Goal: Entertainment & Leisure: Consume media (video, audio)

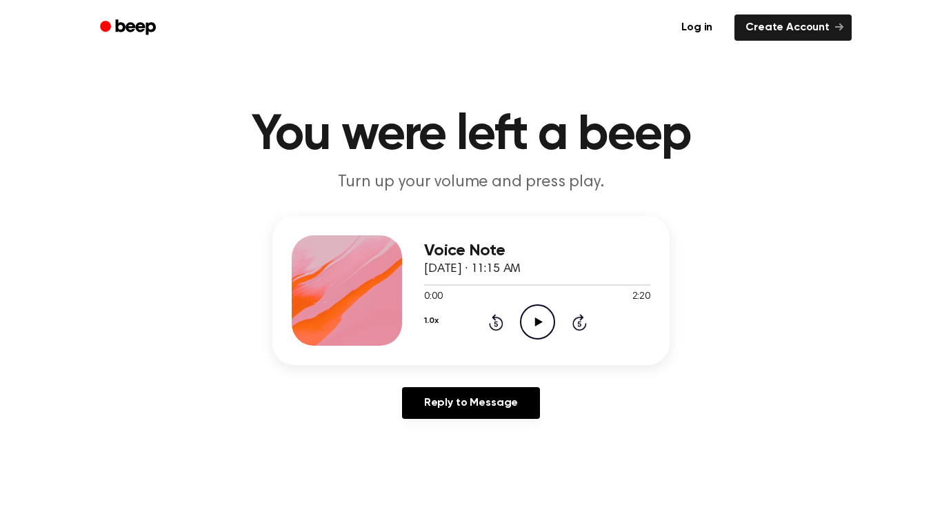
click at [530, 309] on icon "Play Audio" at bounding box center [537, 321] width 35 height 35
drag, startPoint x: 491, startPoint y: 281, endPoint x: 278, endPoint y: 278, distance: 213.1
click at [278, 278] on div "Voice Note [DATE] · 11:15 AM 0:00 2:20 Your browser does not support the [objec…" at bounding box center [470, 290] width 397 height 149
click at [533, 319] on icon "Play Audio" at bounding box center [537, 321] width 35 height 35
drag, startPoint x: 437, startPoint y: 281, endPoint x: 353, endPoint y: 293, distance: 84.4
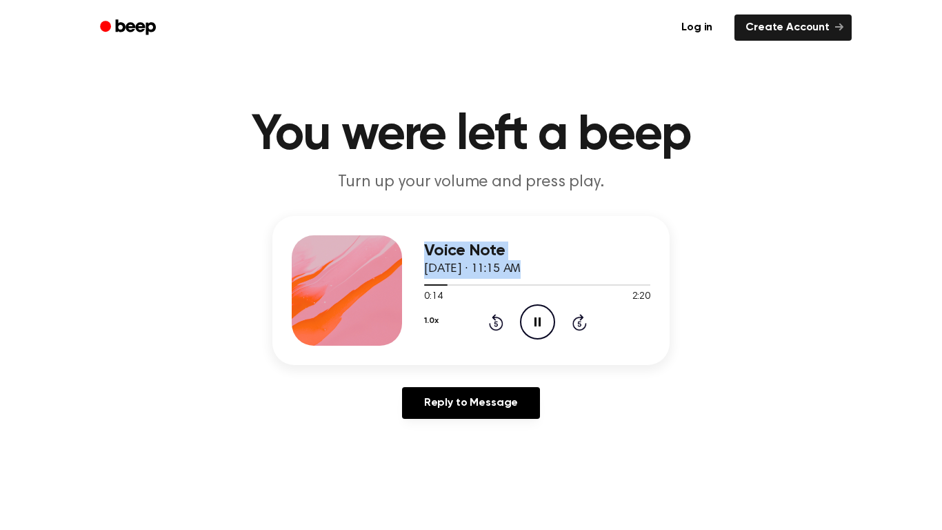
click at [353, 293] on div "Voice Note October 2, 2025 · 11:15 AM 0:14 2:20 Your browser does not support t…" at bounding box center [470, 290] width 397 height 149
click at [454, 289] on div at bounding box center [537, 284] width 226 height 11
drag, startPoint x: 454, startPoint y: 288, endPoint x: 379, endPoint y: 294, distance: 74.8
click at [379, 294] on div "Voice Note October 2, 2025 · 11:15 AM 0:19 2:20 Your browser does not support t…" at bounding box center [470, 290] width 397 height 149
click at [474, 291] on div "0:20 2:20" at bounding box center [537, 297] width 226 height 14
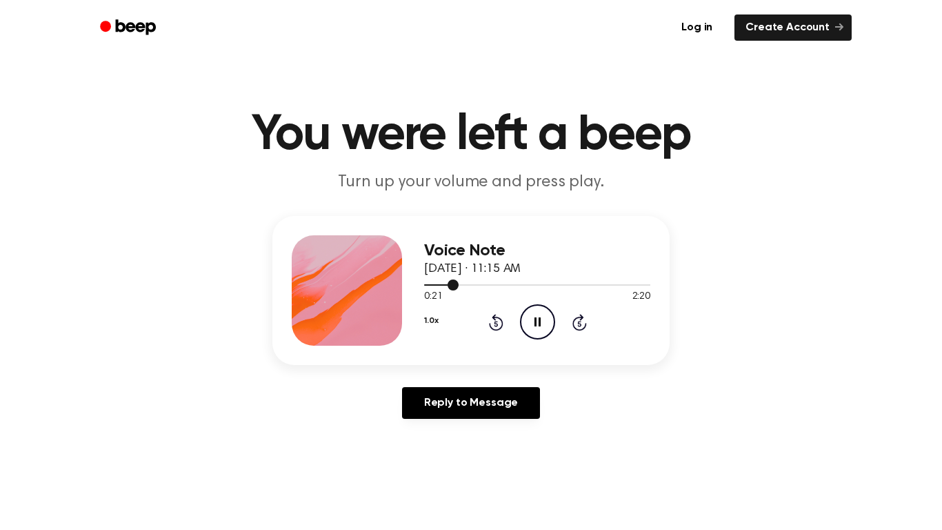
click at [471, 286] on div at bounding box center [537, 284] width 226 height 11
drag, startPoint x: 466, startPoint y: 283, endPoint x: 417, endPoint y: 286, distance: 49.7
click at [417, 286] on div "Voice Note October 2, 2025 · 11:15 AM 0:30 2:20 Your browser does not support t…" at bounding box center [470, 290] width 397 height 149
click at [426, 288] on div at bounding box center [537, 284] width 226 height 11
click at [430, 284] on div at bounding box center [475, 284] width 103 height 1
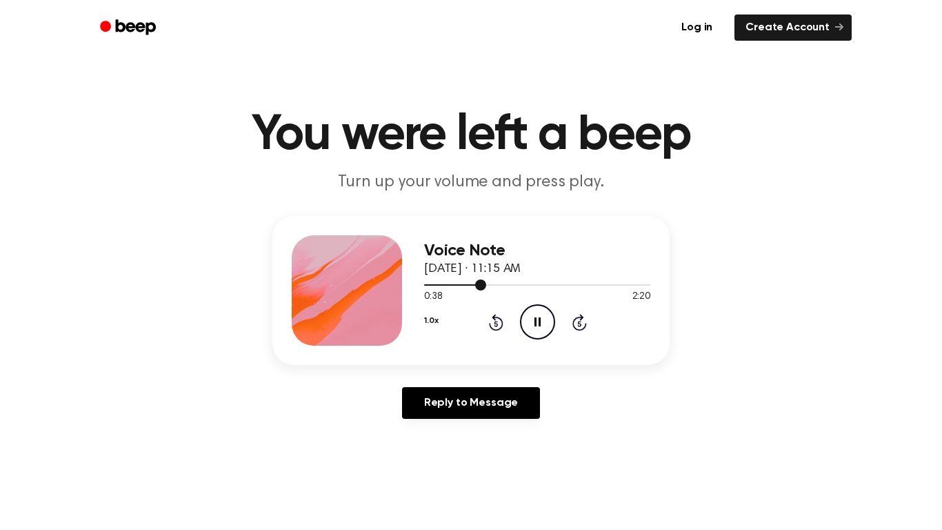
click at [441, 283] on div at bounding box center [537, 284] width 226 height 11
